Goal: Task Accomplishment & Management: Use online tool/utility

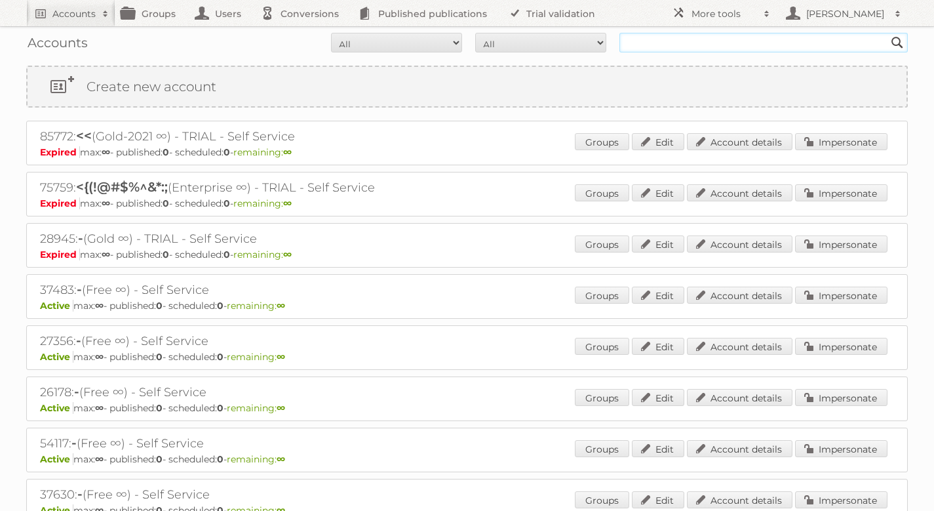
click at [708, 45] on input "text" at bounding box center [763, 43] width 288 height 20
type input "prana"
click at [888, 33] on input "Search" at bounding box center [898, 43] width 20 height 20
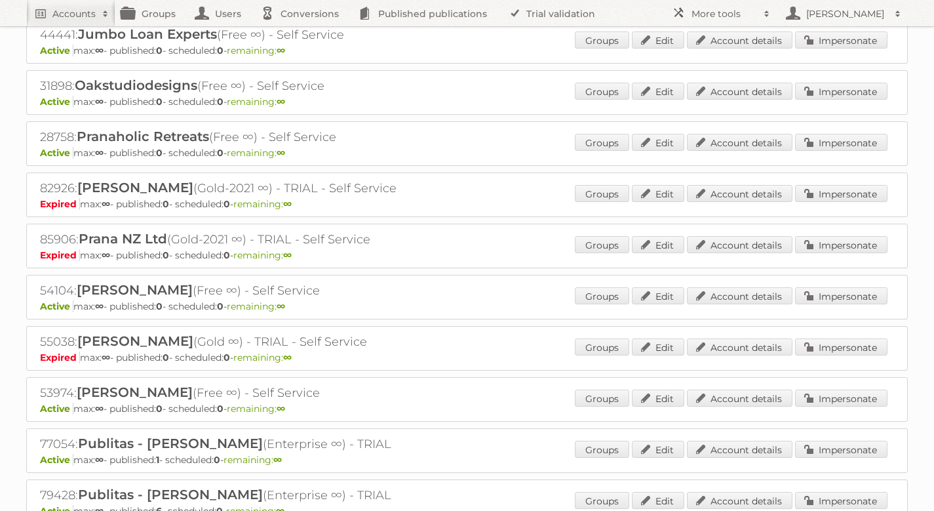
scroll to position [259, 0]
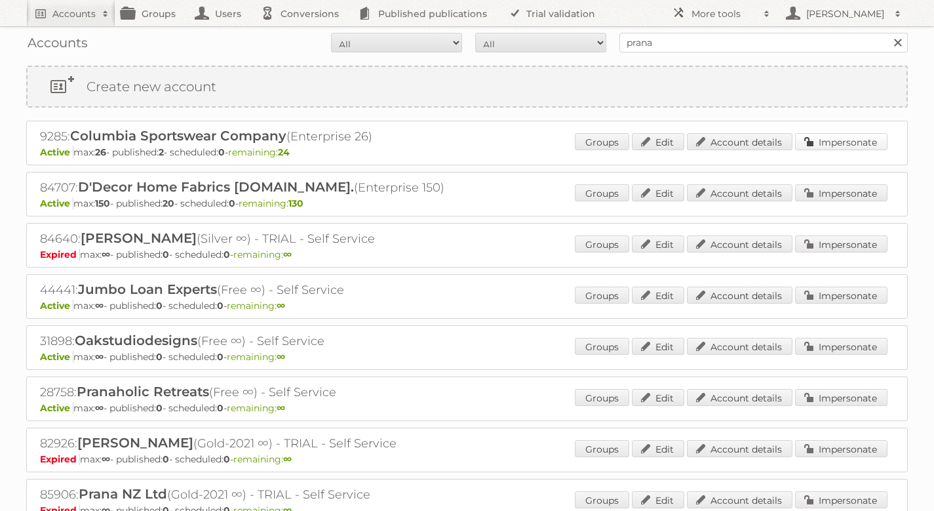
click at [815, 139] on link "Impersonate" at bounding box center [841, 141] width 92 height 17
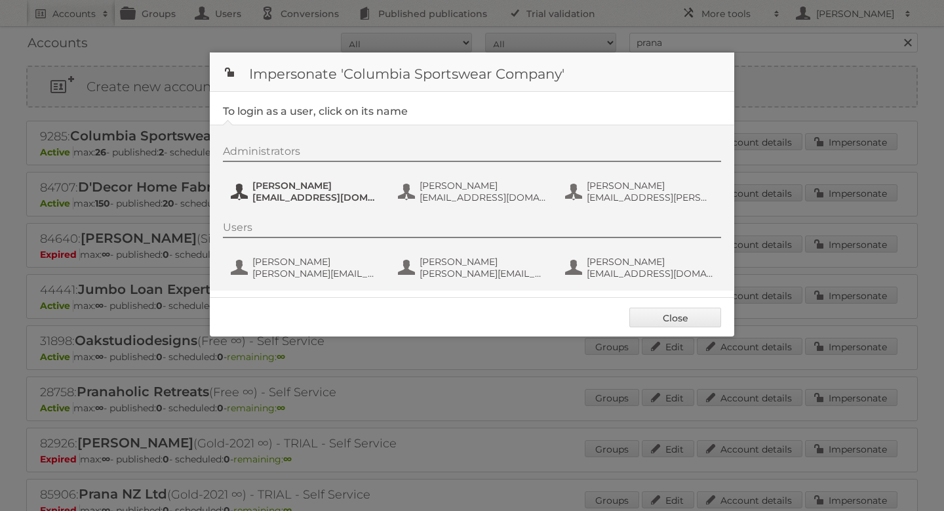
click at [309, 189] on span "Ashley Swapp" at bounding box center [315, 186] width 127 height 12
